Goal: Navigation & Orientation: Find specific page/section

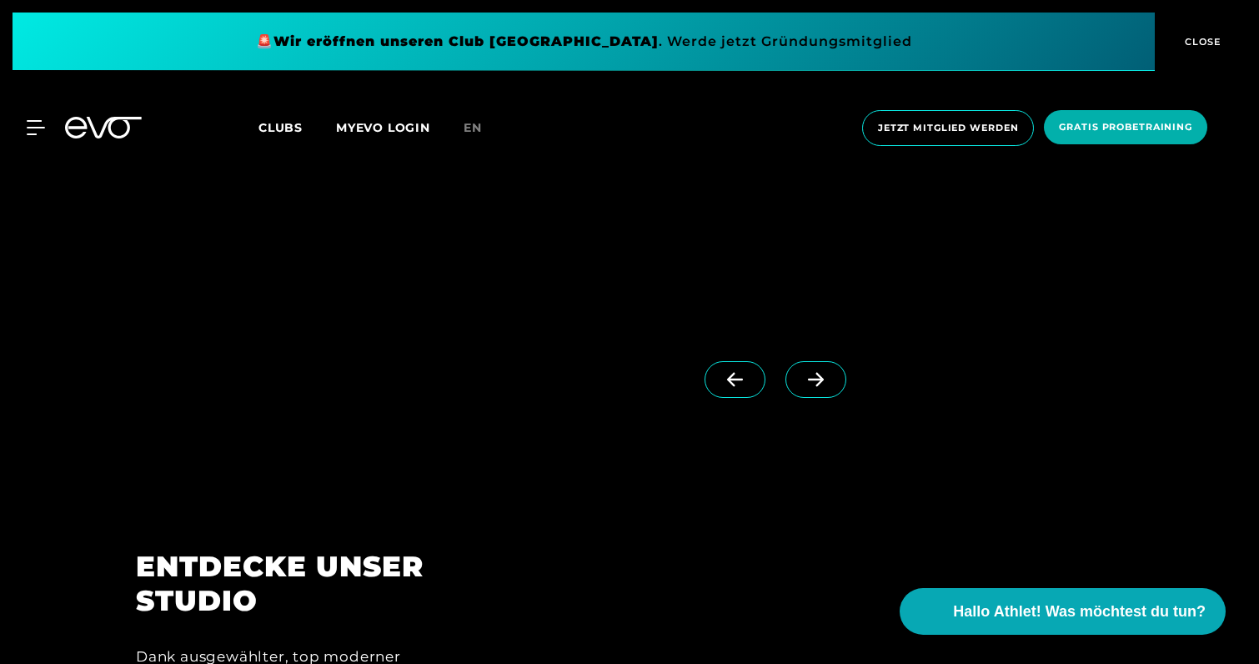
scroll to position [1718, 0]
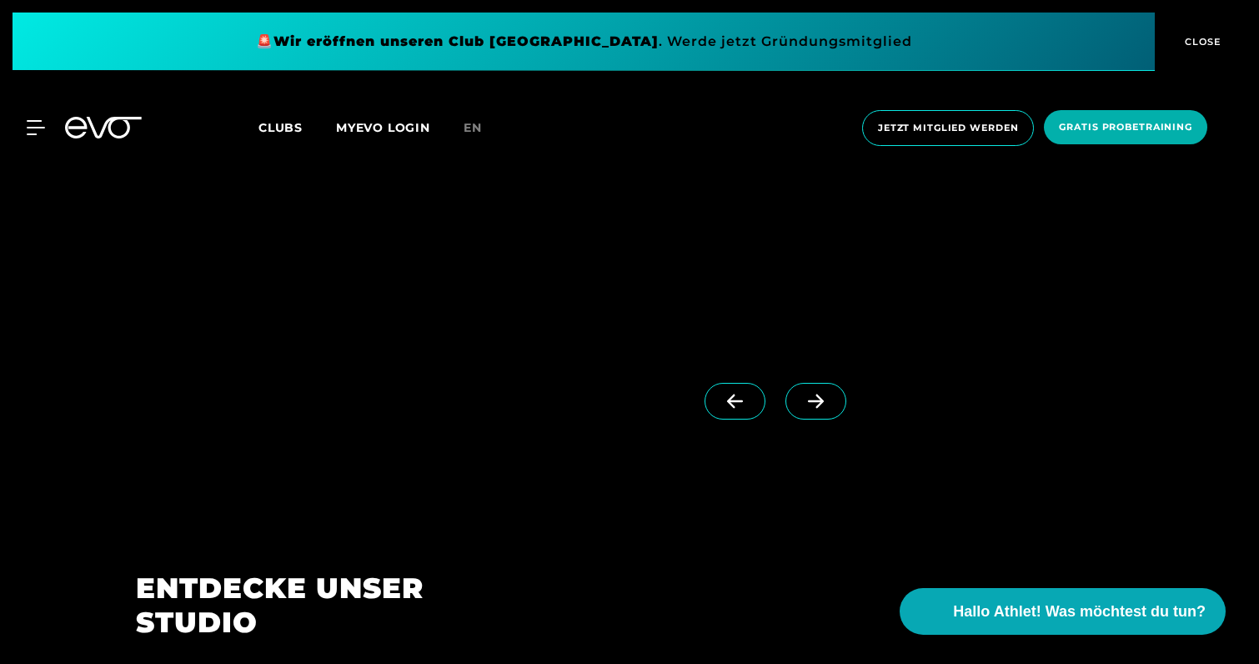
click at [835, 395] on span at bounding box center [815, 401] width 61 height 37
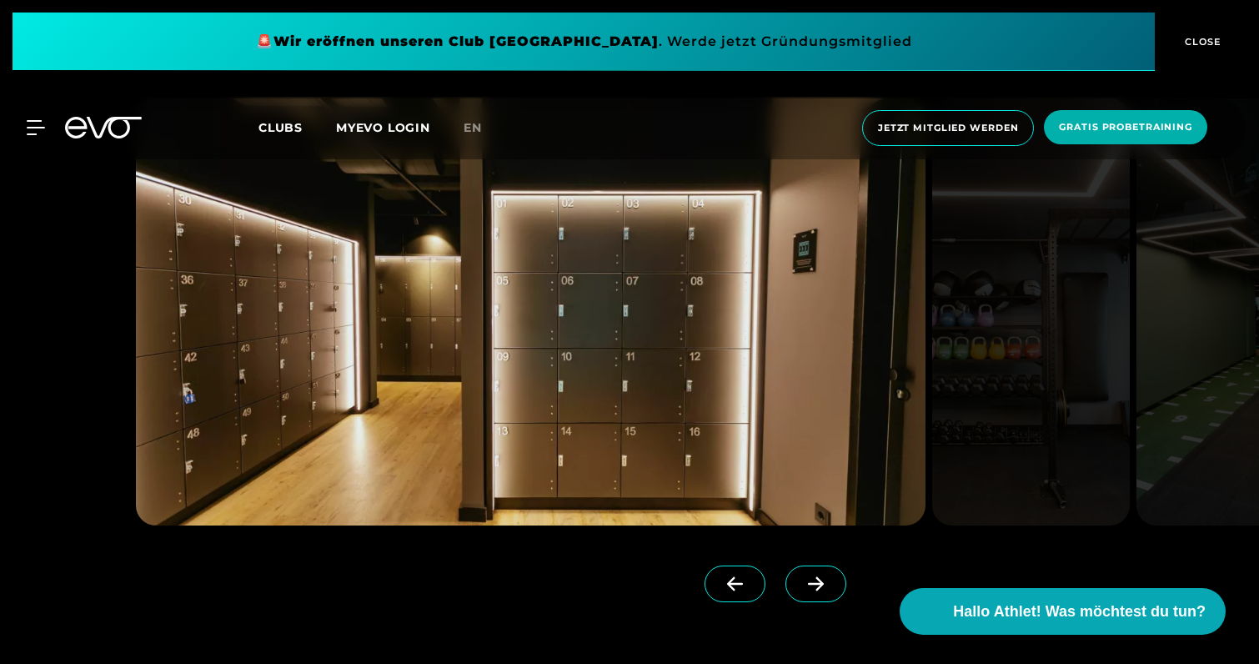
scroll to position [1521, 0]
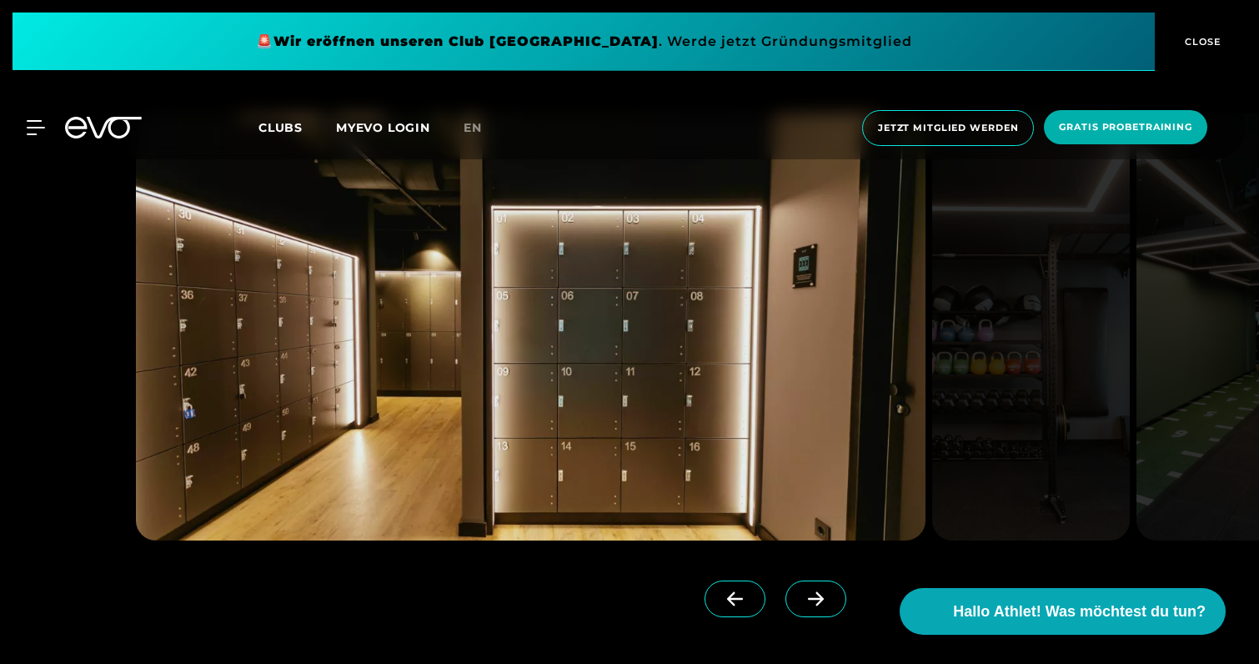
click at [816, 591] on icon at bounding box center [815, 598] width 29 height 15
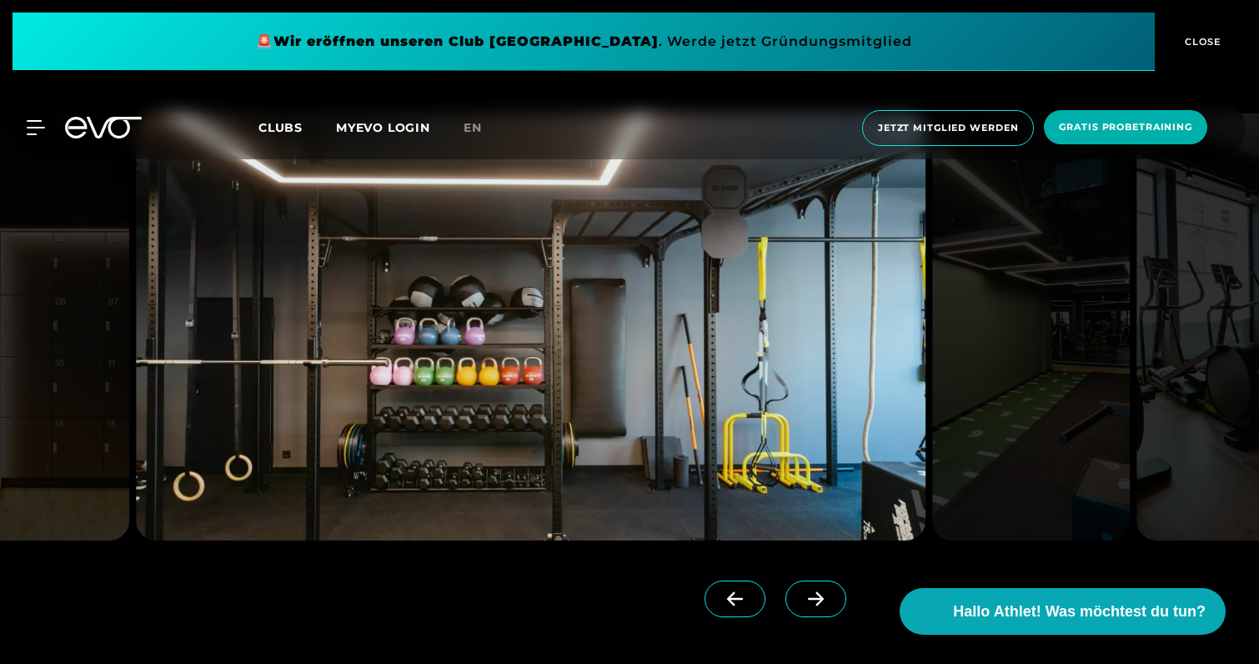
click at [816, 591] on icon at bounding box center [815, 598] width 29 height 15
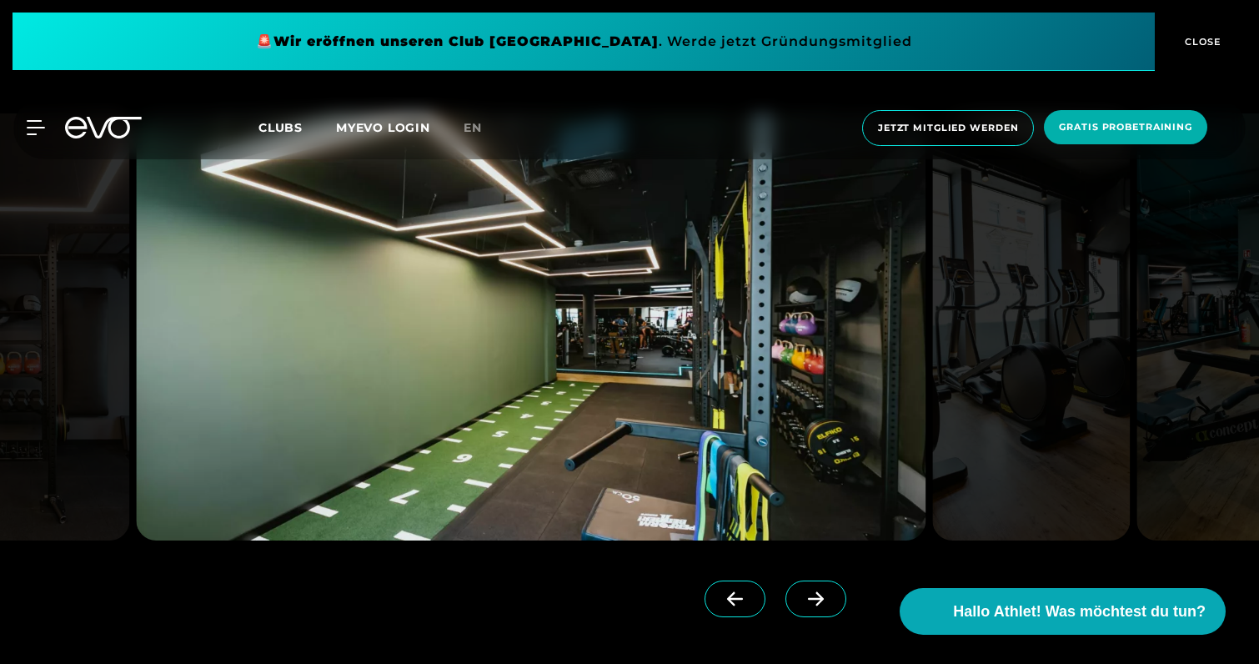
click at [816, 591] on icon at bounding box center [815, 598] width 29 height 15
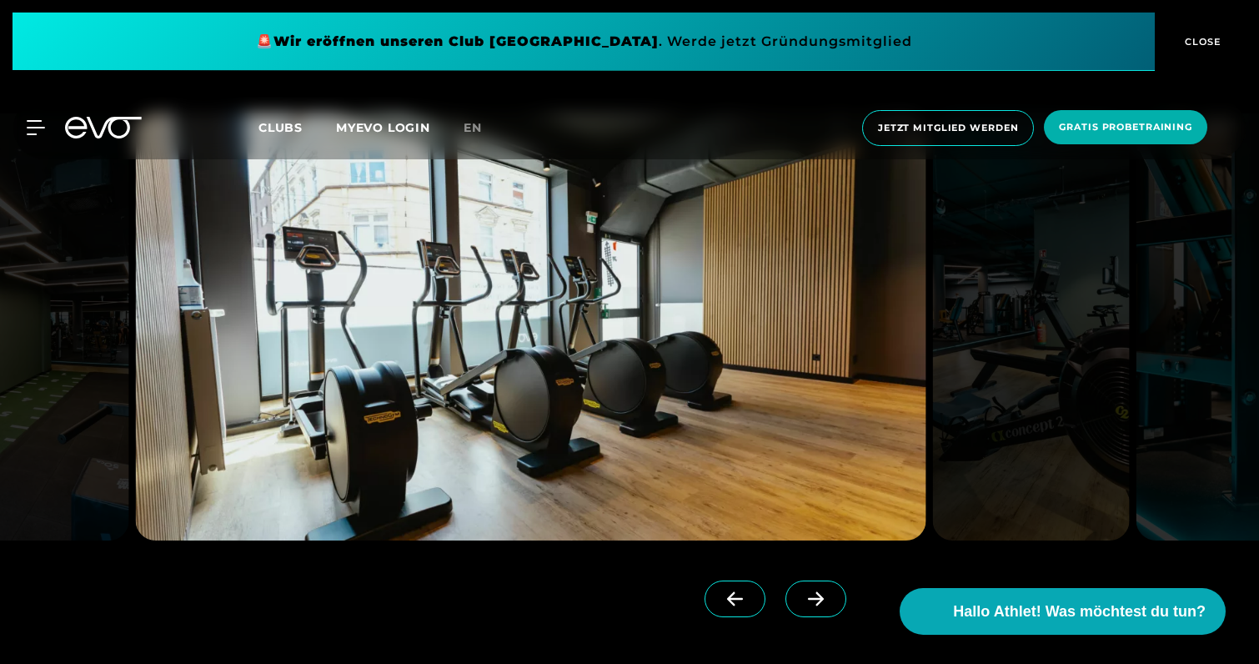
click at [816, 591] on icon at bounding box center [815, 598] width 29 height 15
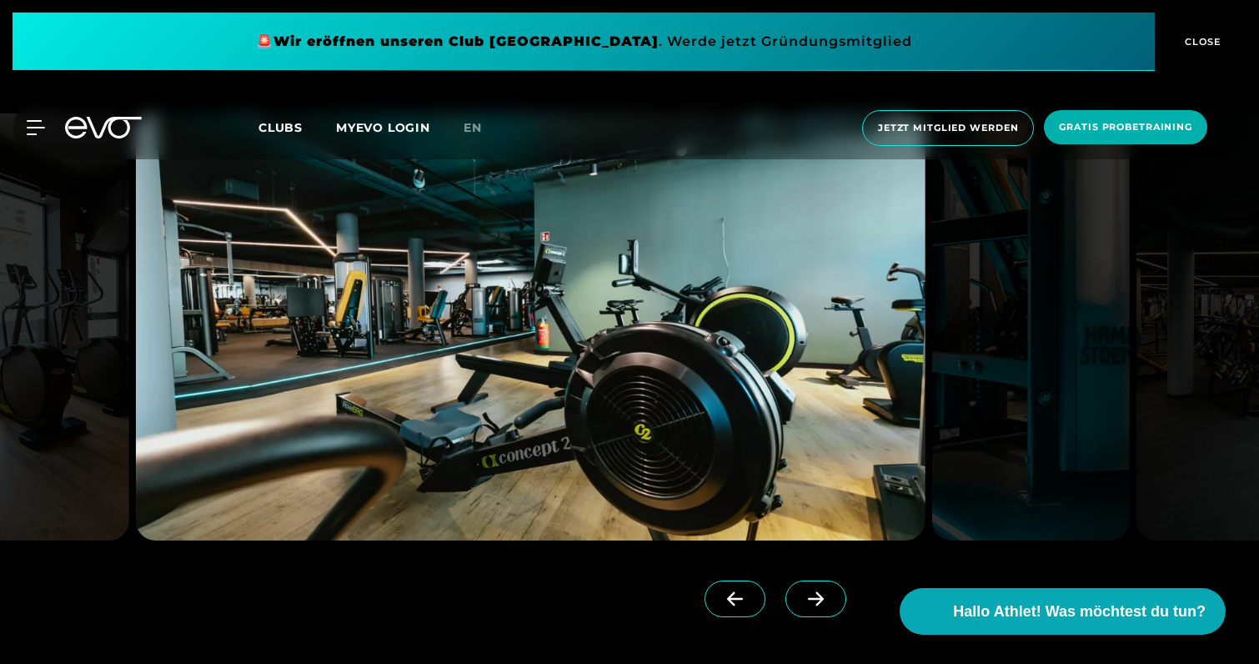
click at [816, 591] on icon at bounding box center [815, 598] width 29 height 15
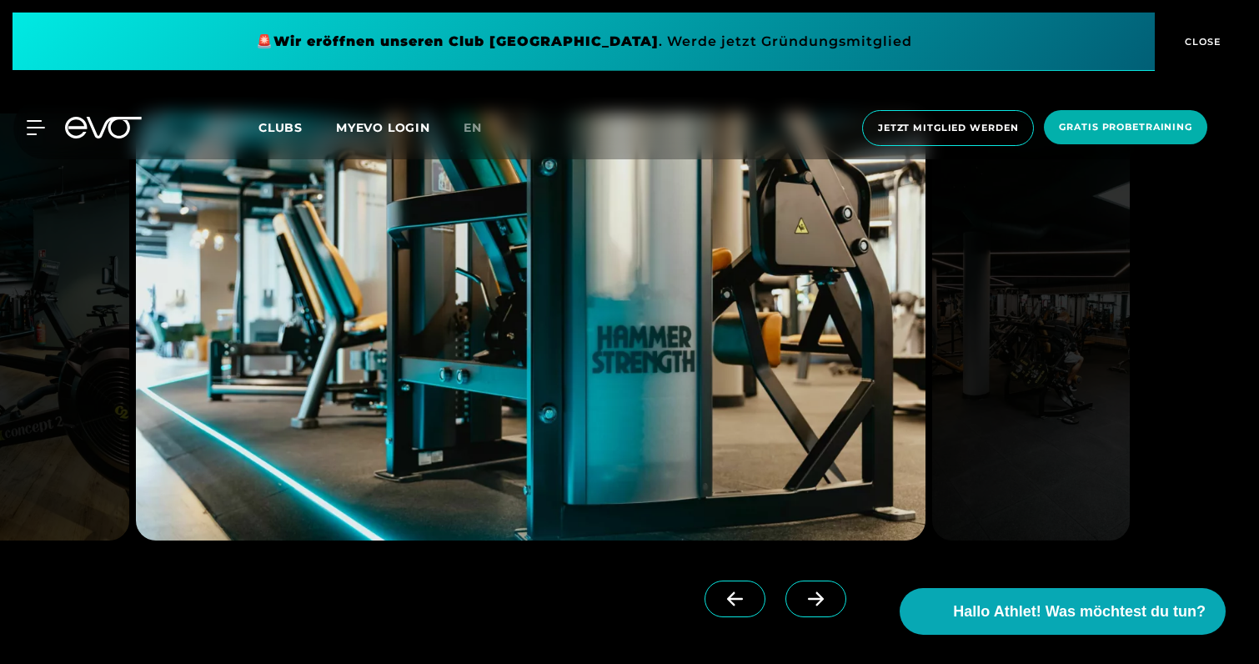
click at [816, 591] on icon at bounding box center [815, 598] width 29 height 15
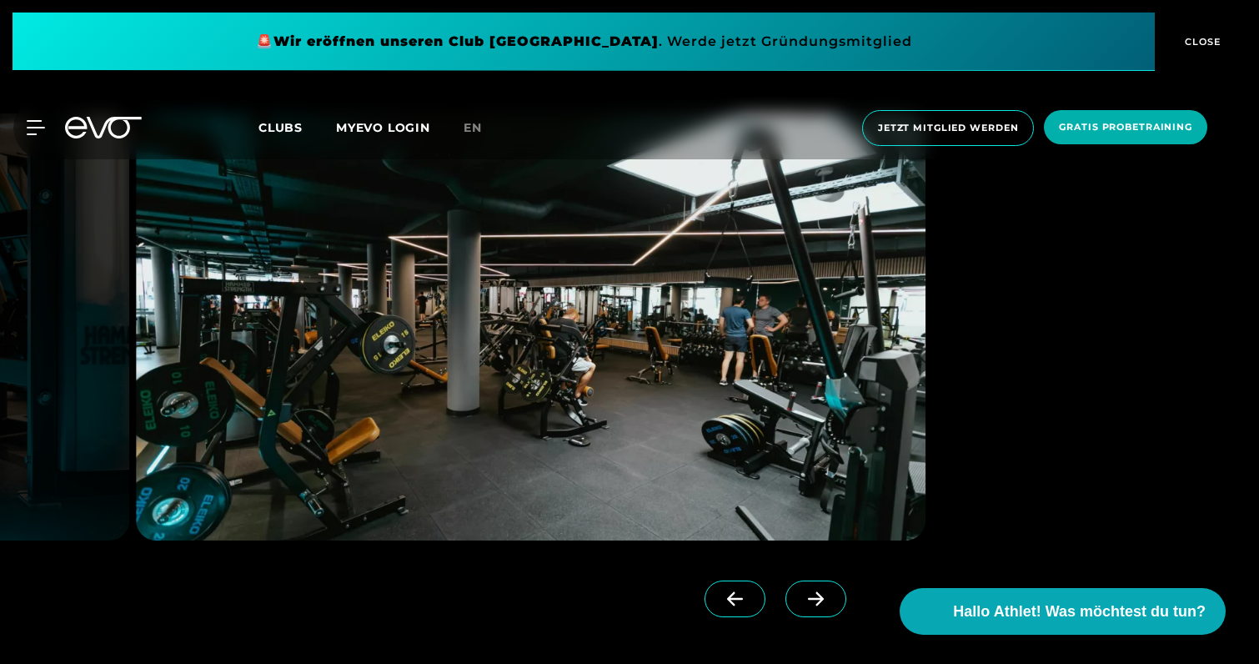
click at [816, 591] on icon at bounding box center [815, 598] width 29 height 15
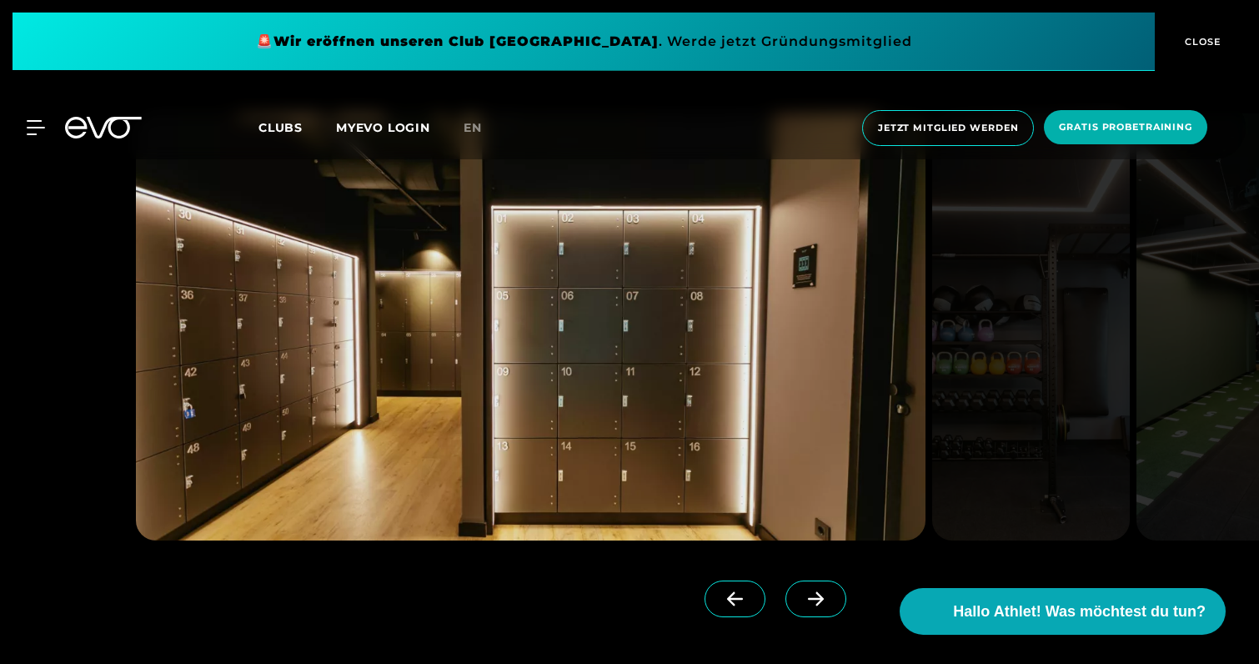
click at [816, 591] on icon at bounding box center [815, 598] width 29 height 15
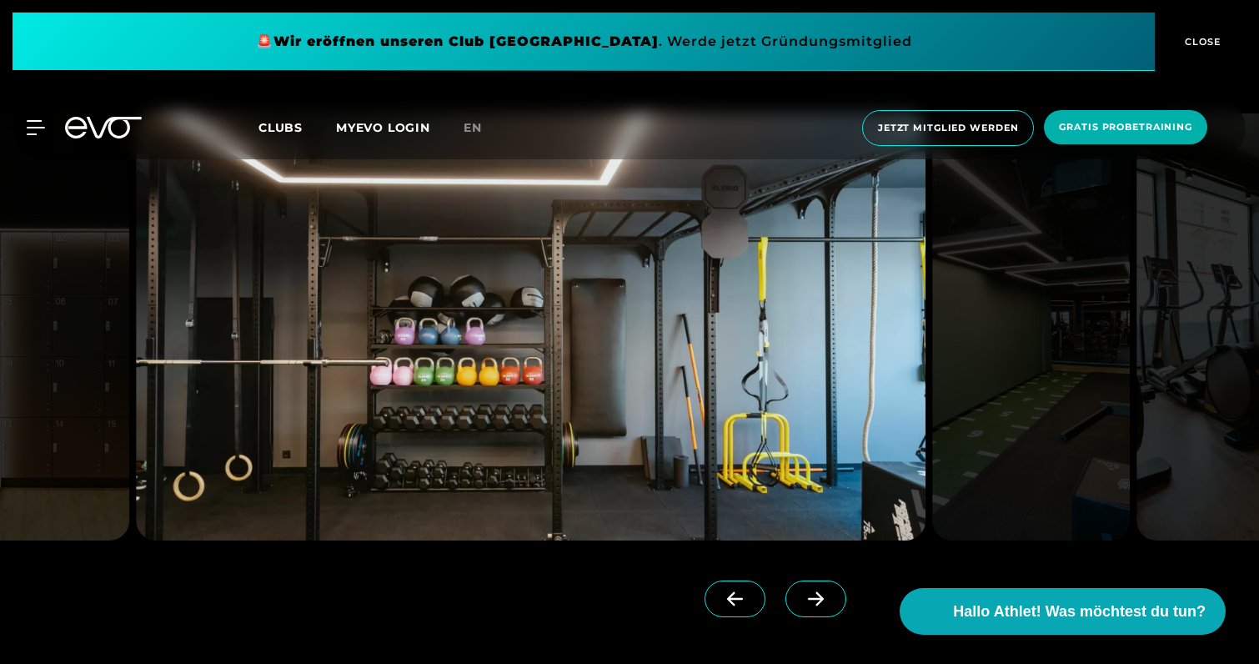
click at [816, 591] on icon at bounding box center [815, 598] width 29 height 15
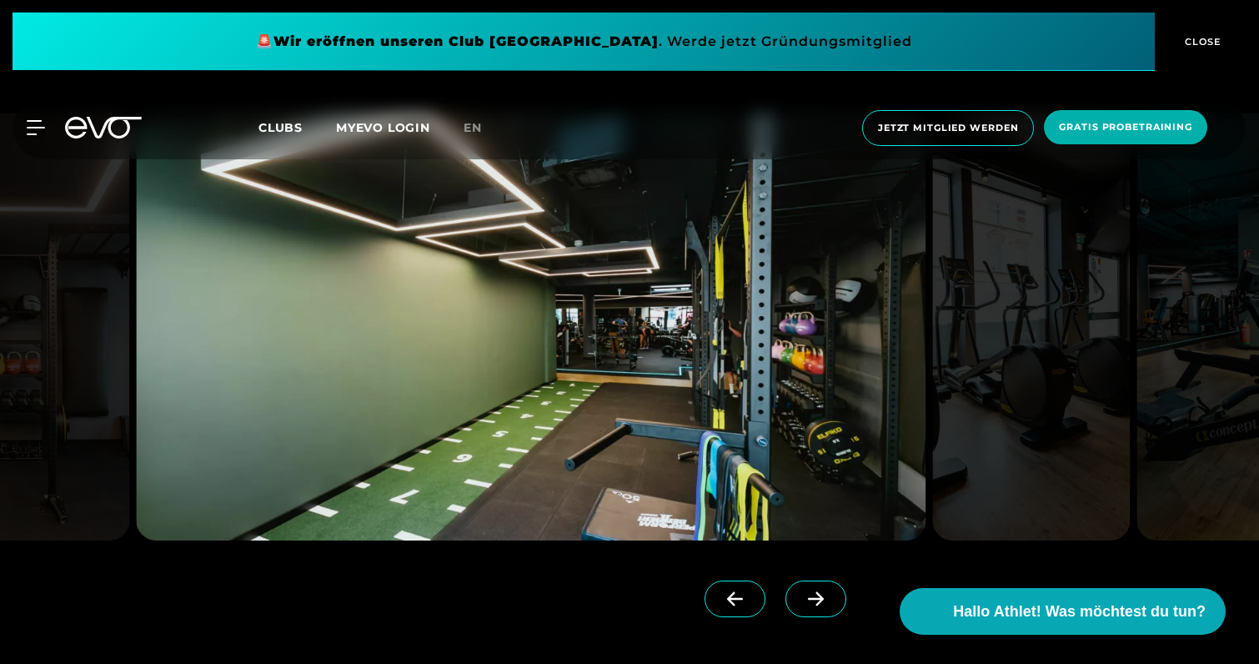
click at [816, 591] on icon at bounding box center [815, 598] width 29 height 15
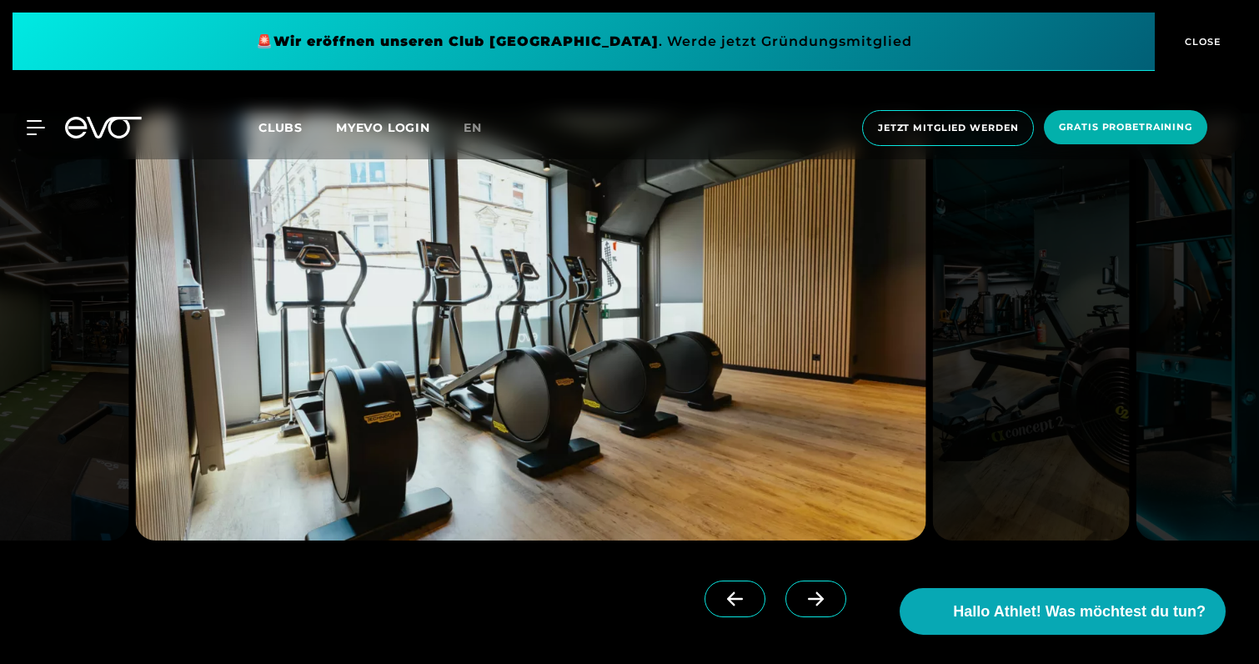
click at [816, 591] on icon at bounding box center [815, 598] width 29 height 15
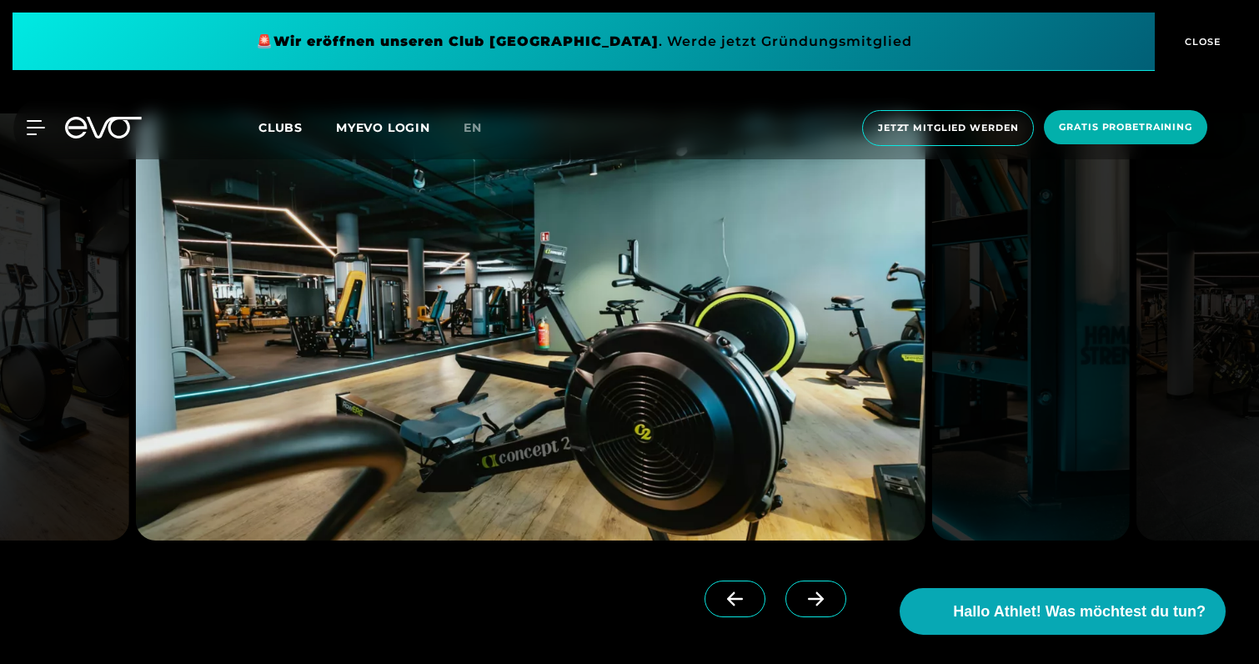
click at [816, 591] on icon at bounding box center [815, 598] width 29 height 15
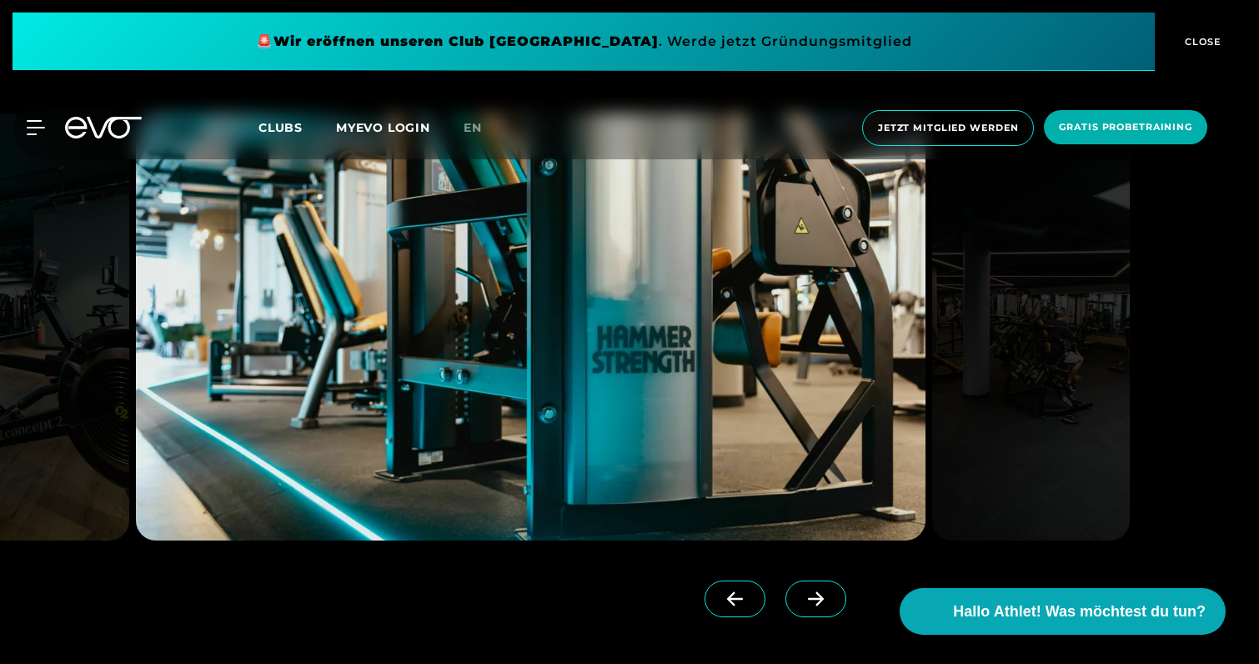
click at [816, 591] on icon at bounding box center [815, 598] width 29 height 15
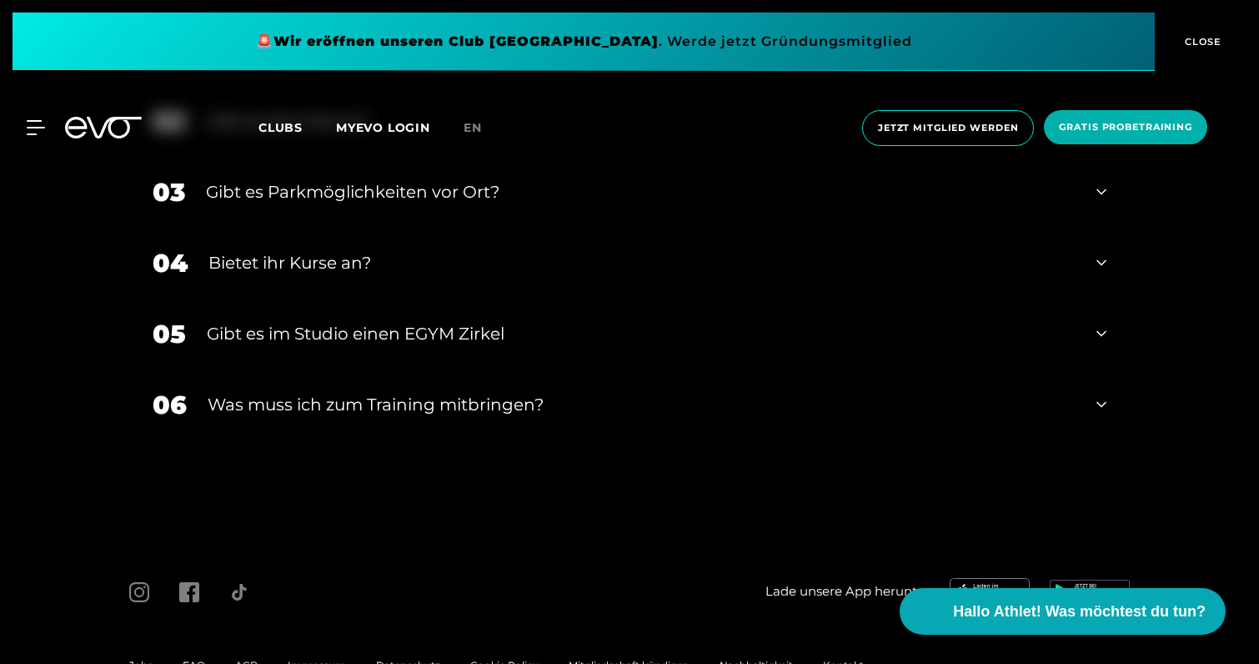
scroll to position [6075, 0]
